Goal: Information Seeking & Learning: Learn about a topic

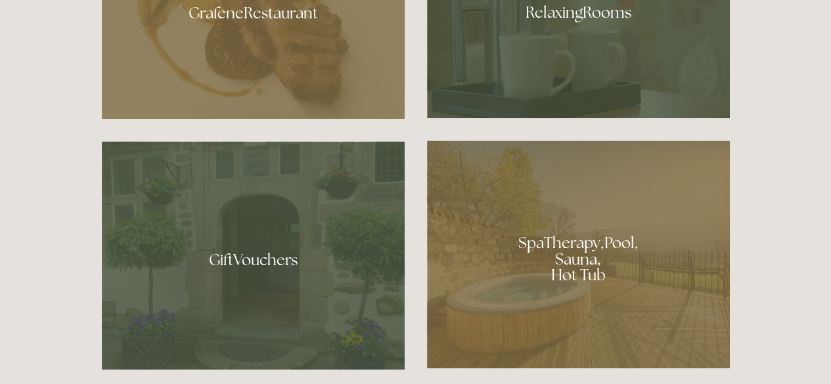
scroll to position [832, 0]
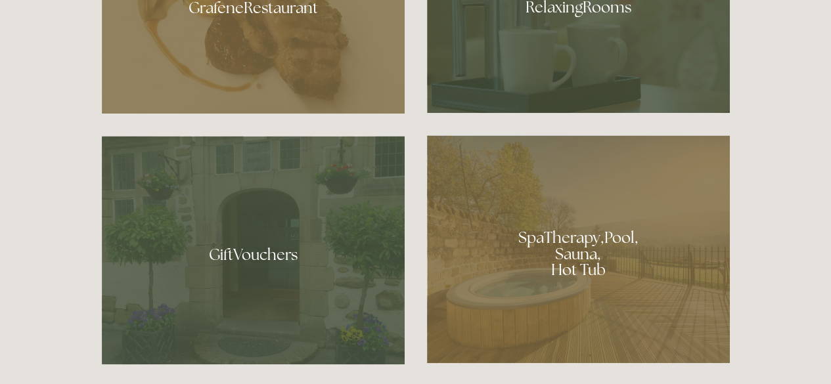
click at [333, 34] on div at bounding box center [253, 2] width 303 height 221
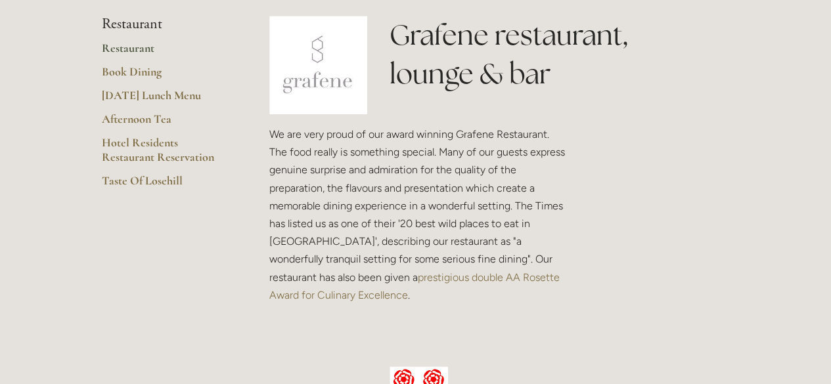
scroll to position [290, 0]
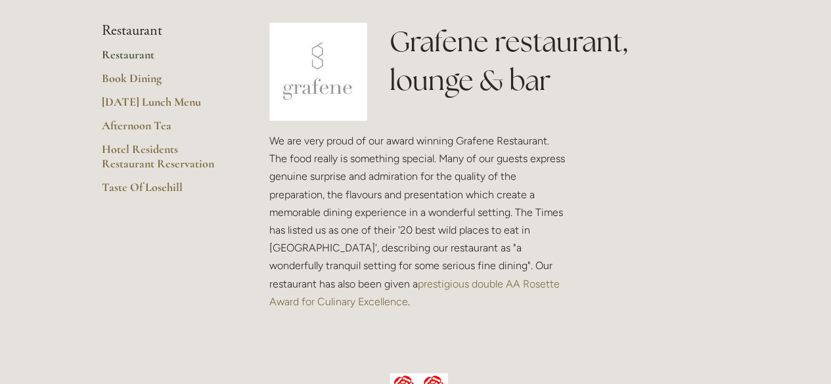
drag, startPoint x: 835, startPoint y: 24, endPoint x: 836, endPoint y: 45, distance: 21.7
click at [134, 101] on link "[DATE] Lunch Menu" at bounding box center [165, 107] width 126 height 24
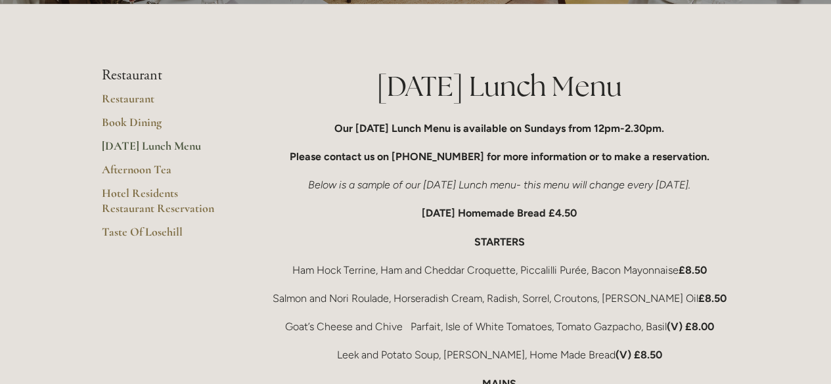
scroll to position [173, 0]
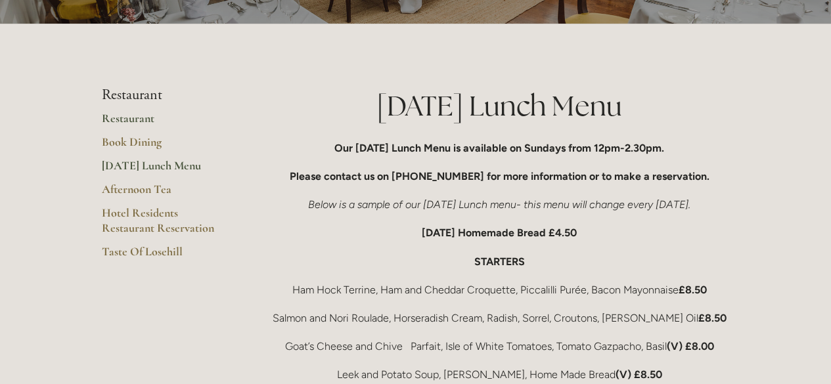
click at [149, 120] on link "Restaurant" at bounding box center [165, 123] width 126 height 24
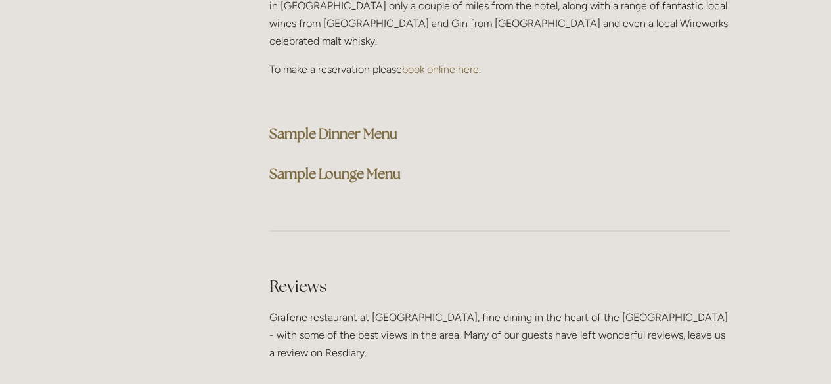
scroll to position [3476, 0]
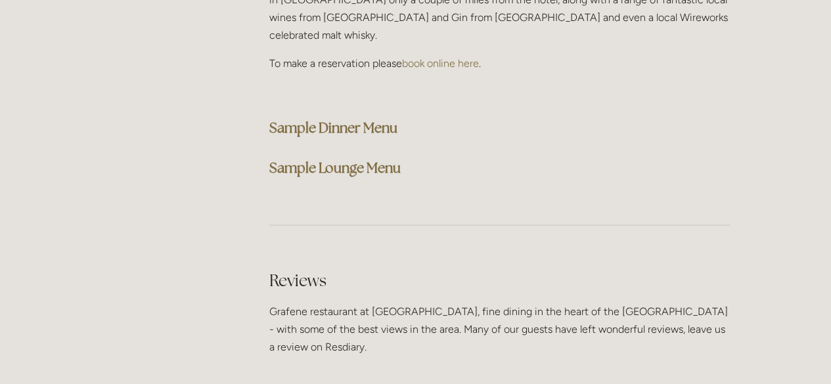
click at [352, 119] on strong "Sample Dinner Menu" at bounding box center [333, 128] width 128 height 18
